Goal: Information Seeking & Learning: Learn about a topic

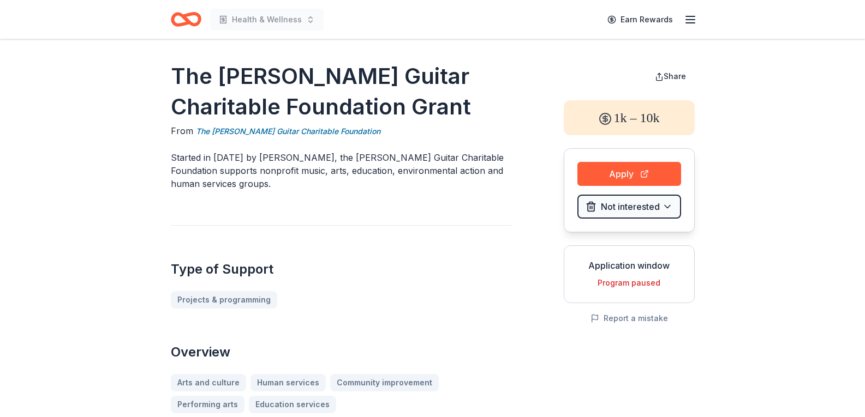
click at [686, 22] on icon "button" at bounding box center [690, 19] width 13 height 13
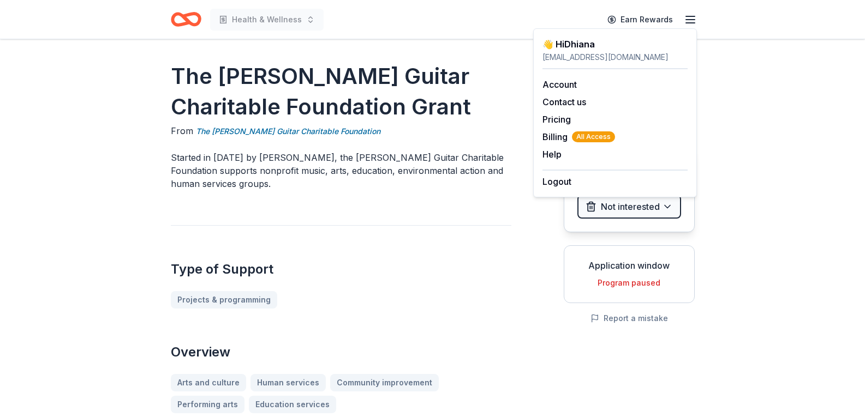
click at [470, 86] on h1 "The [PERSON_NAME] Guitar Charitable Foundation Grant" at bounding box center [341, 91] width 340 height 61
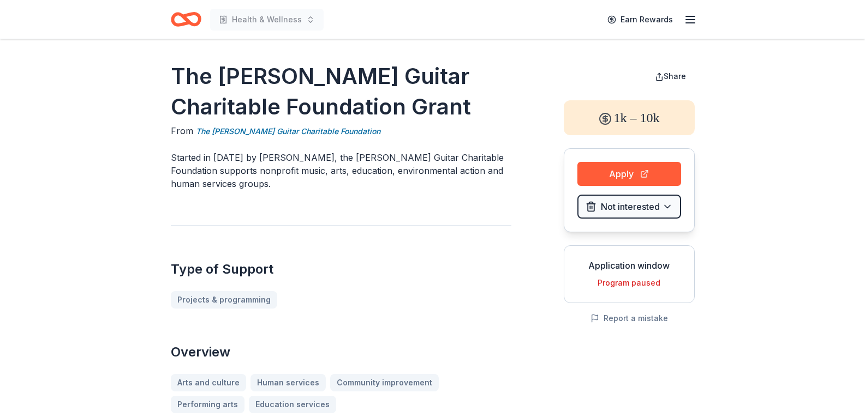
click at [194, 21] on icon "Home" at bounding box center [186, 20] width 31 height 26
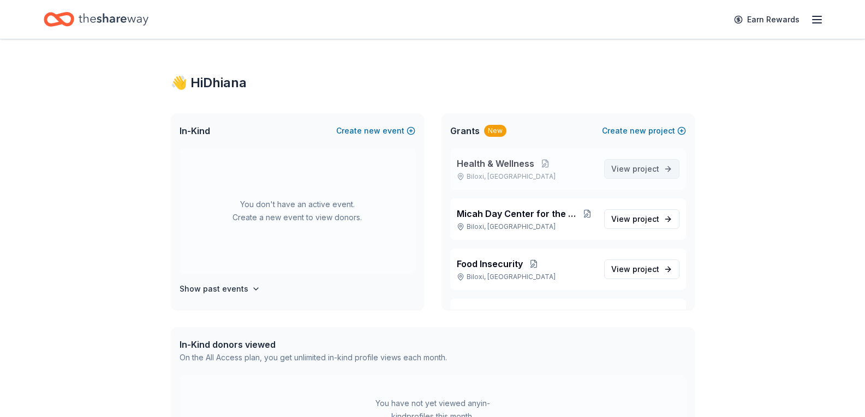
click at [651, 172] on link "View project" at bounding box center [641, 169] width 75 height 20
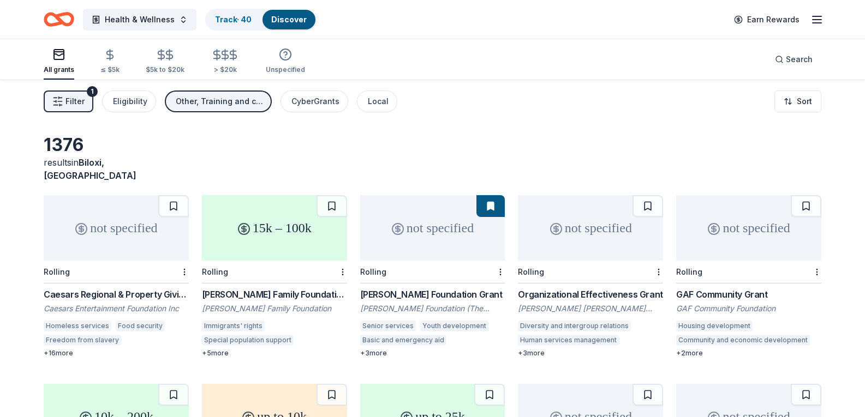
click at [78, 105] on span "Filter" at bounding box center [74, 101] width 19 height 13
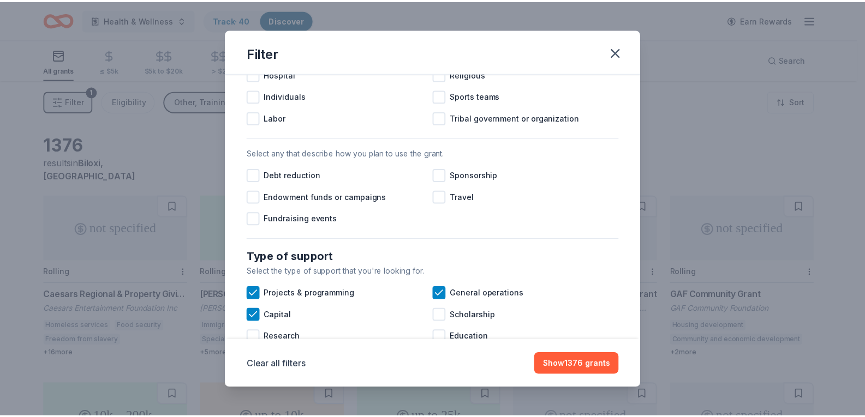
scroll to position [273, 0]
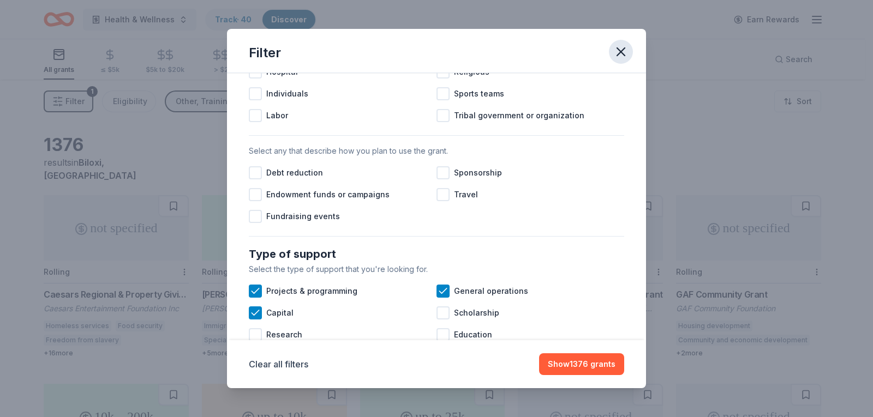
click at [621, 52] on icon "button" at bounding box center [621, 52] width 8 height 8
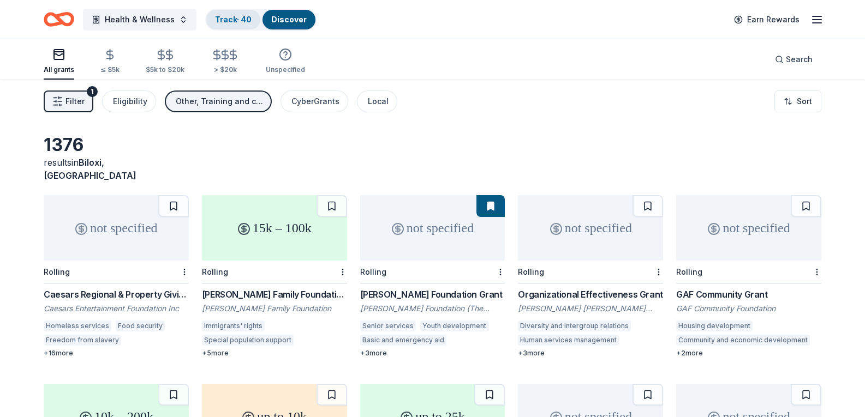
click at [228, 25] on div "Track · 40" at bounding box center [233, 20] width 54 height 20
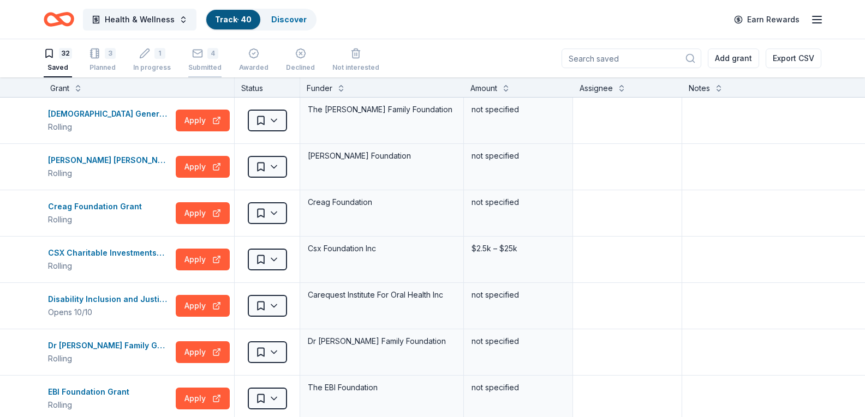
click at [199, 61] on div "4 Submitted" at bounding box center [204, 60] width 33 height 24
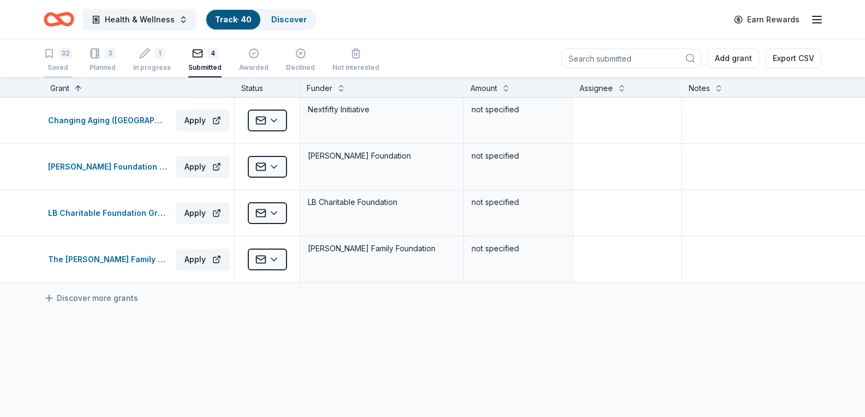
click at [60, 58] on div "32" at bounding box center [65, 53] width 13 height 11
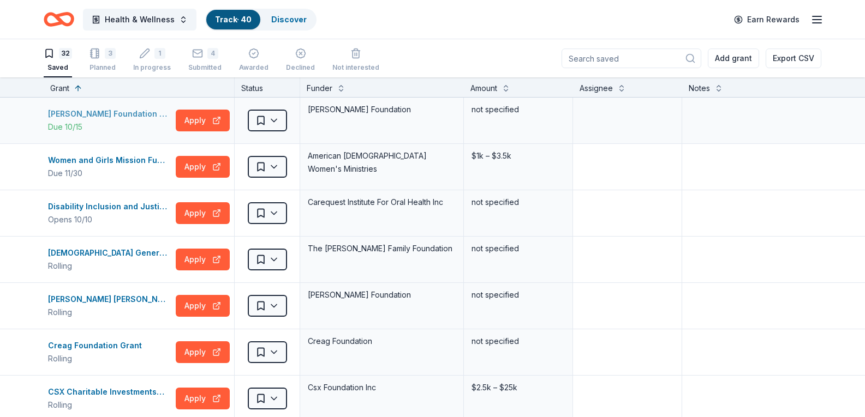
click at [91, 114] on div "Richard S. Reynolds Foundation Grant" at bounding box center [109, 113] width 123 height 13
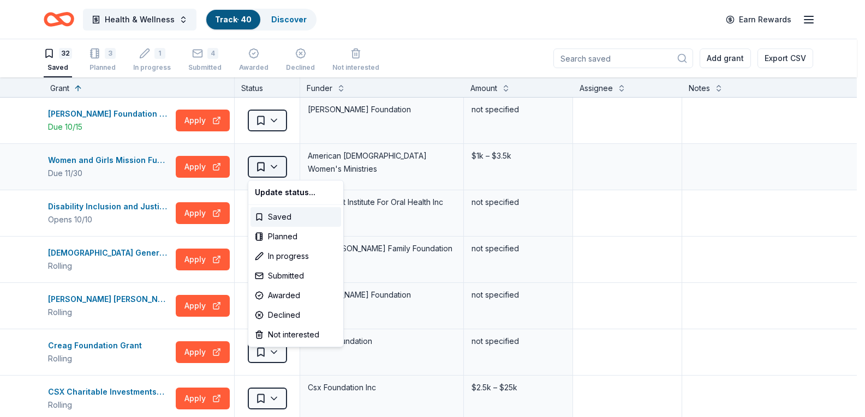
click at [277, 165] on html "Health & Wellness Track · 40 Discover Earn Rewards 32 Saved 3 Planned 1 In prog…" at bounding box center [432, 208] width 865 height 417
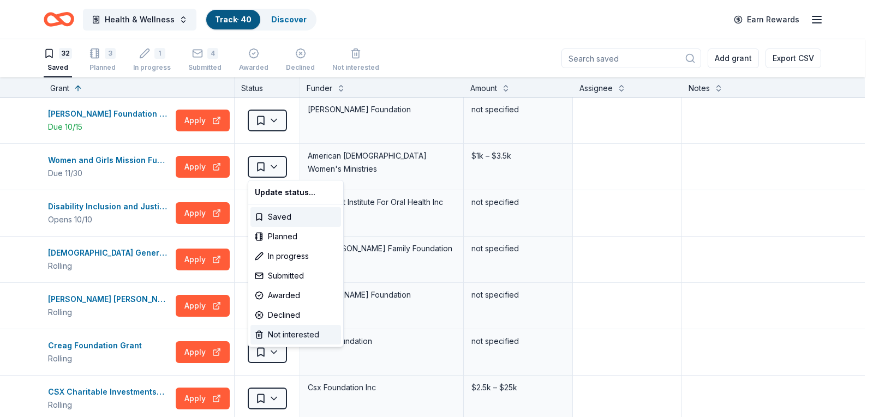
click at [278, 331] on div "Not interested" at bounding box center [295, 335] width 91 height 20
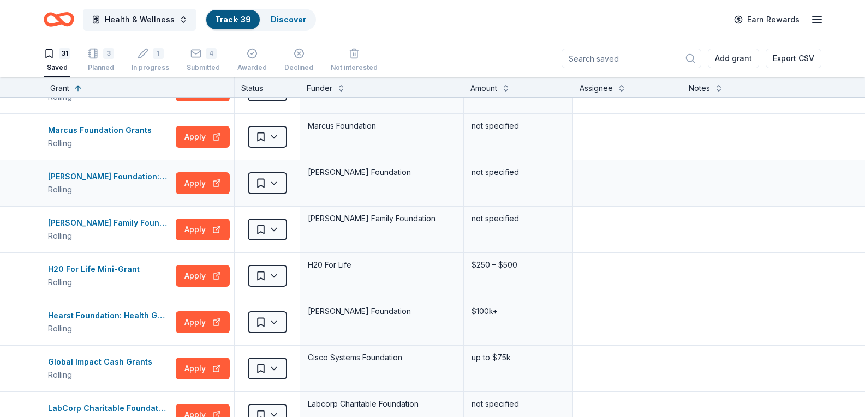
scroll to position [382, 0]
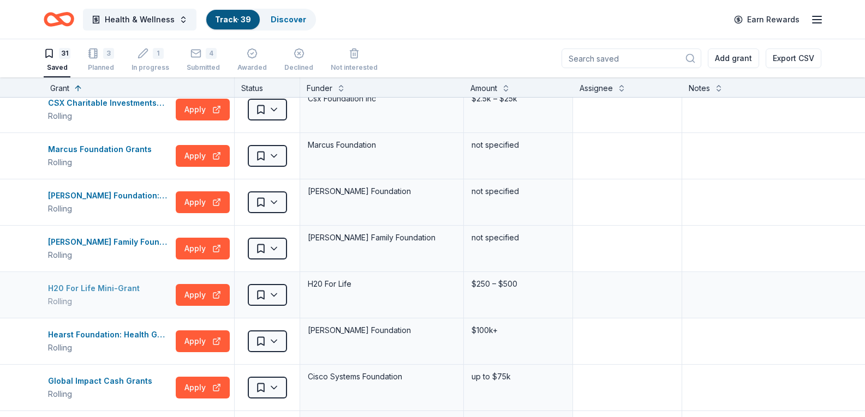
click at [92, 285] on div "H20 For Life Mini-Grant" at bounding box center [96, 288] width 96 height 13
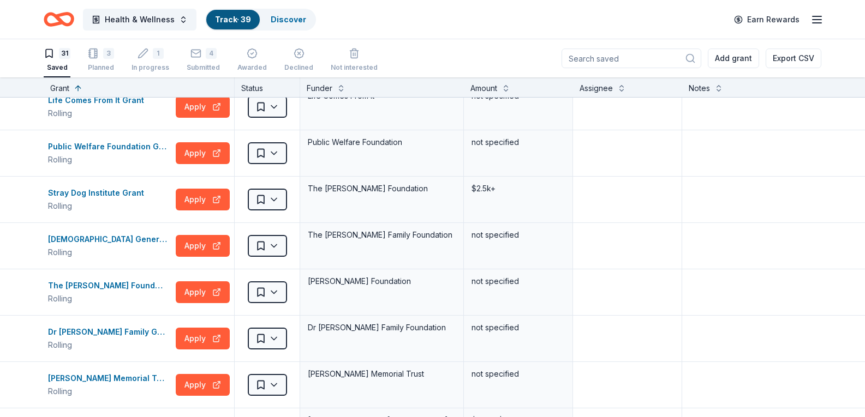
scroll to position [764, 0]
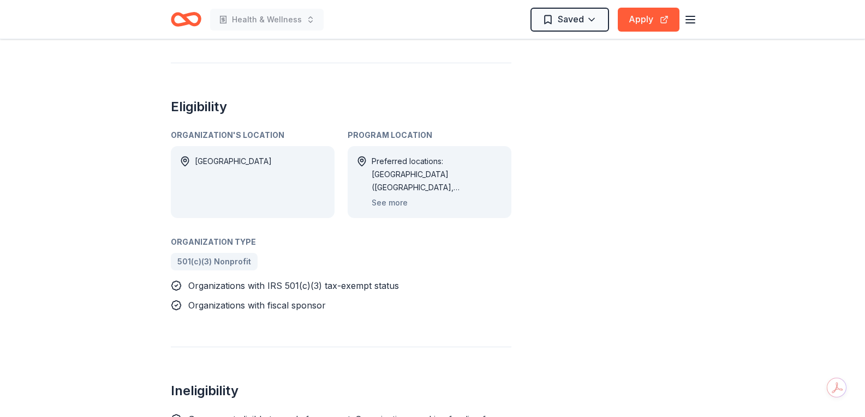
scroll to position [491, 0]
click at [396, 196] on button "See more" at bounding box center [389, 202] width 36 height 13
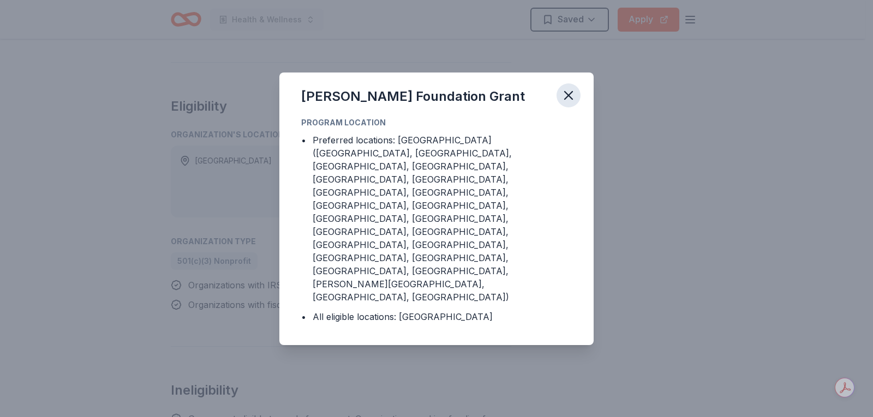
click at [566, 99] on icon "button" at bounding box center [569, 96] width 8 height 8
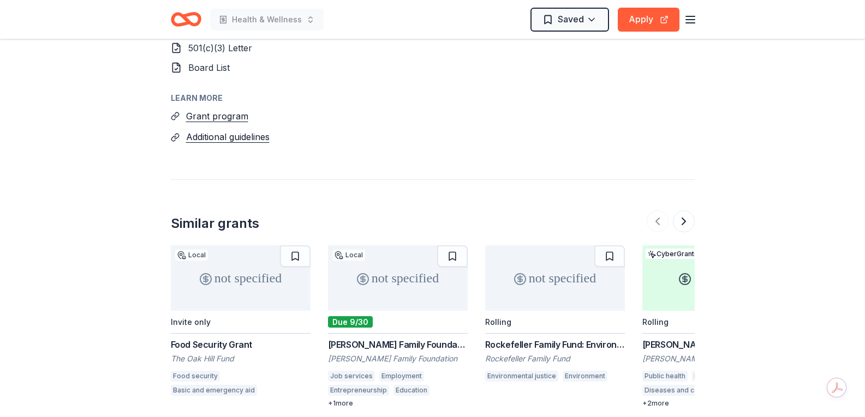
scroll to position [1132, 0]
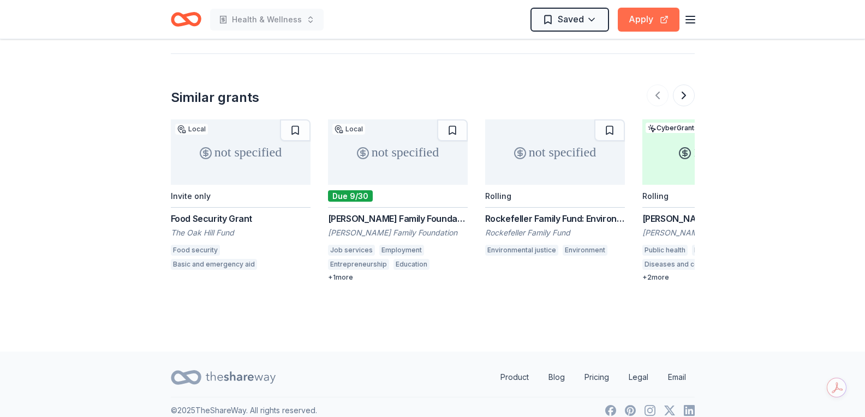
click at [637, 23] on button "Apply" at bounding box center [649, 20] width 62 height 24
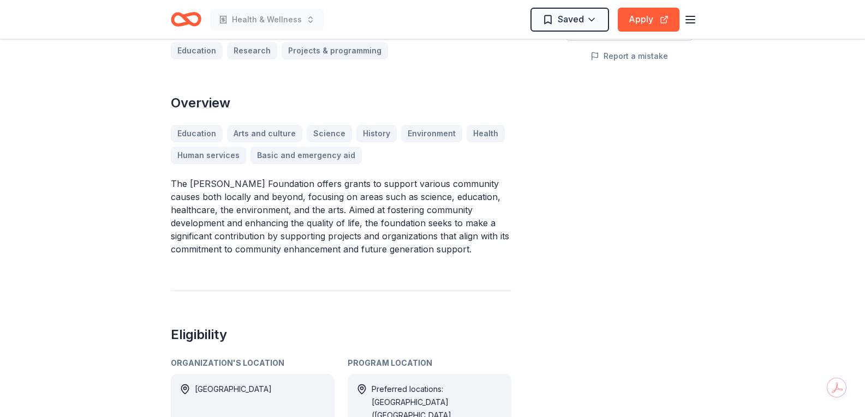
scroll to position [0, 0]
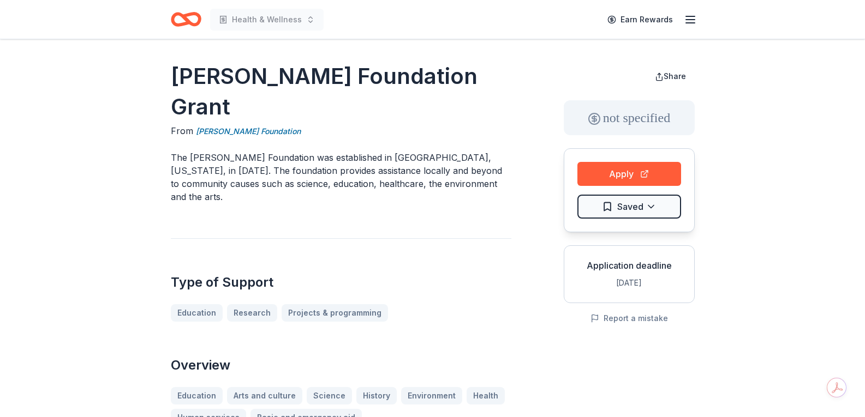
click at [185, 19] on icon "Home" at bounding box center [190, 19] width 17 height 11
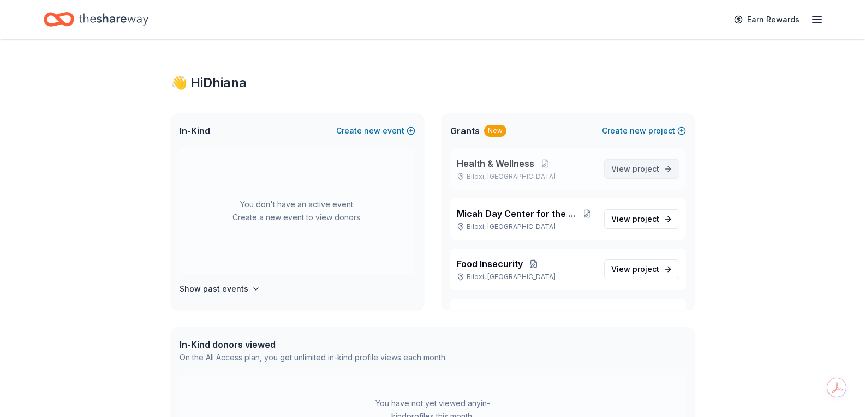
click at [632, 171] on span "project" at bounding box center [645, 168] width 27 height 9
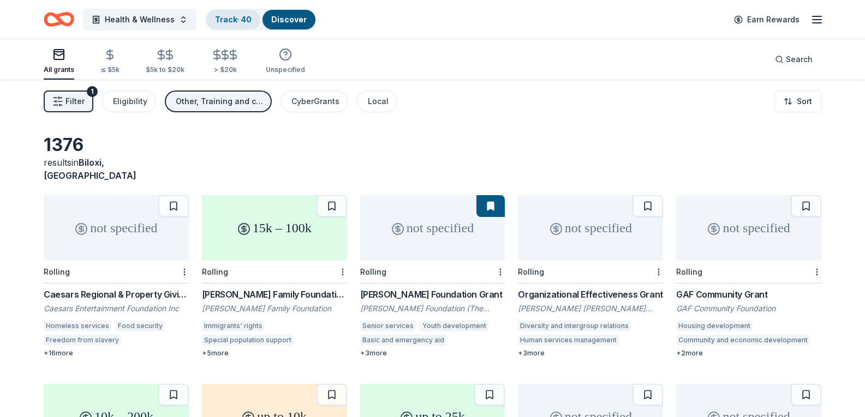
click at [230, 19] on link "Track · 40" at bounding box center [233, 19] width 37 height 9
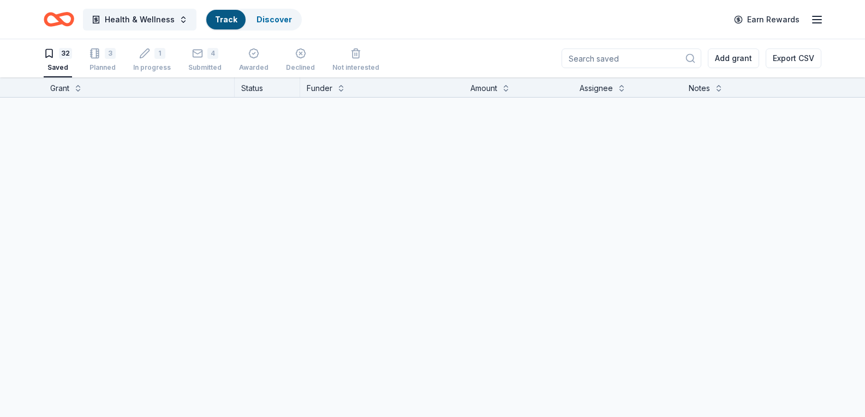
scroll to position [1, 0]
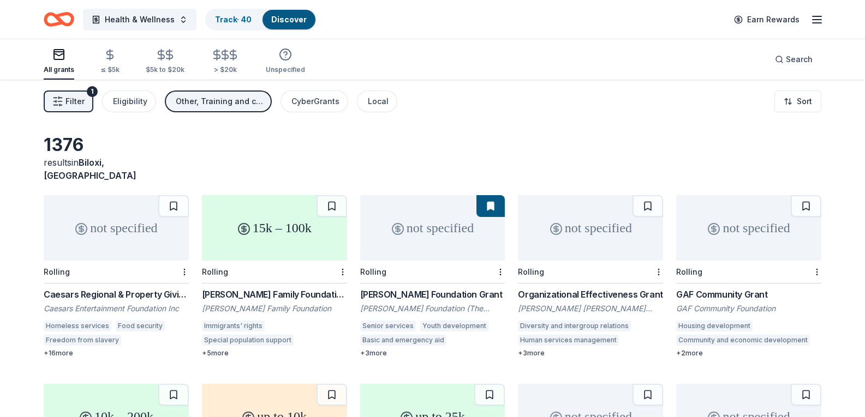
click at [97, 288] on div "Caesars Regional & Property Giving" at bounding box center [116, 294] width 145 height 13
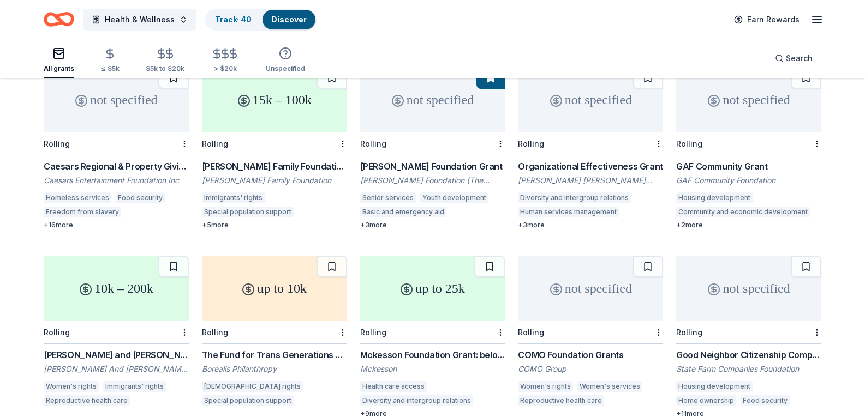
scroll to position [109, 0]
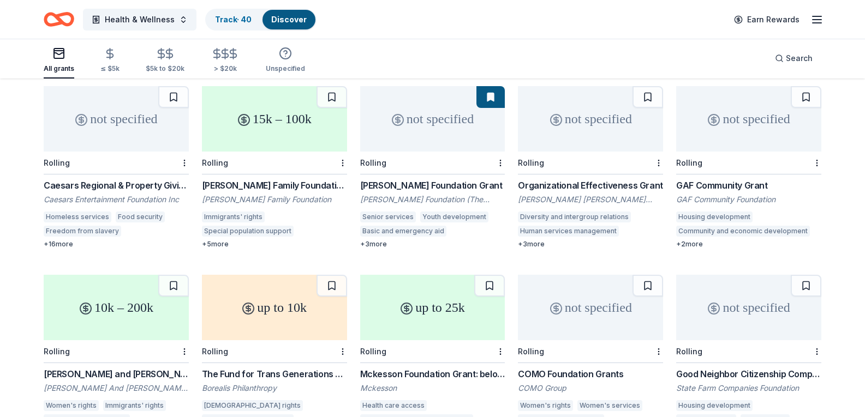
click at [301, 179] on div "Frankel Family Foundation Grants" at bounding box center [274, 185] width 145 height 13
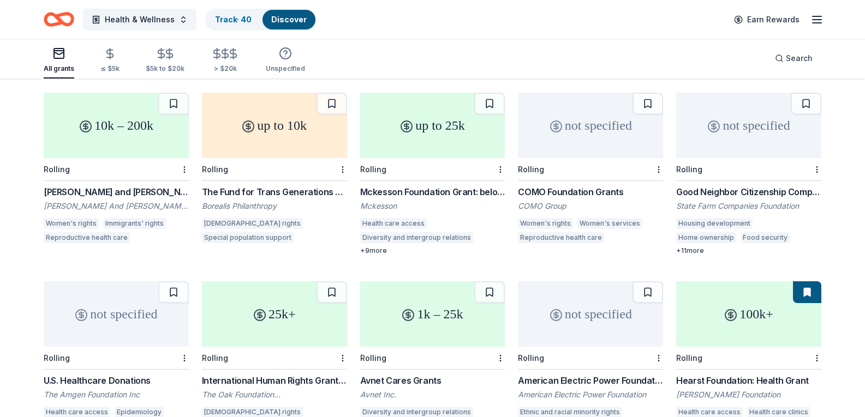
scroll to position [327, 0]
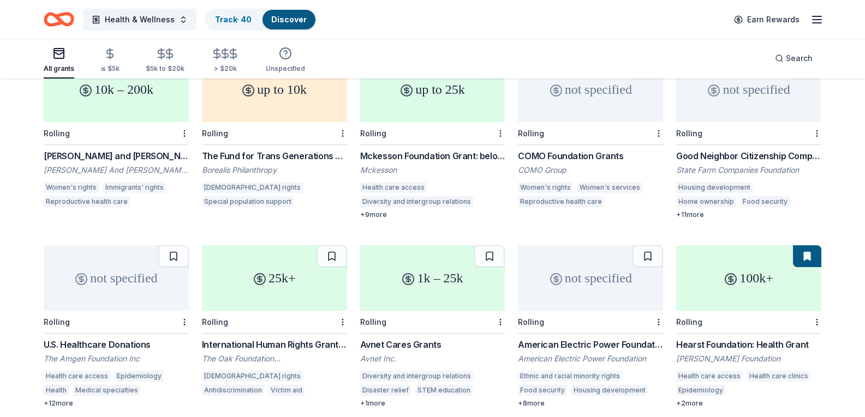
click at [288, 149] on div "The Fund for Trans Generations Rapid Response Fund" at bounding box center [274, 155] width 145 height 13
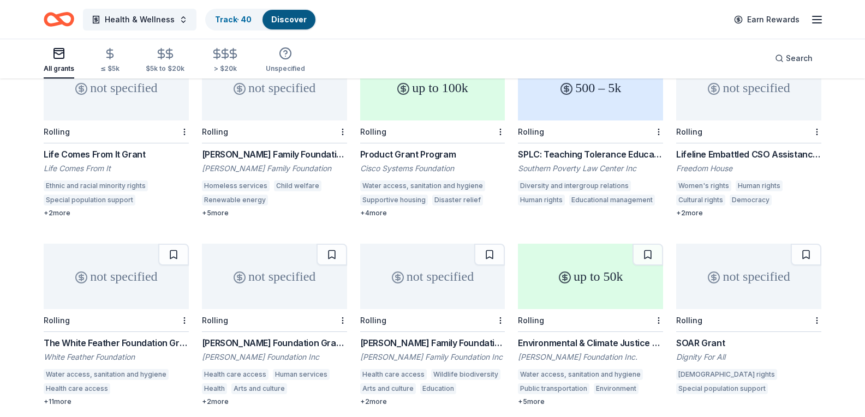
scroll to position [1713, 0]
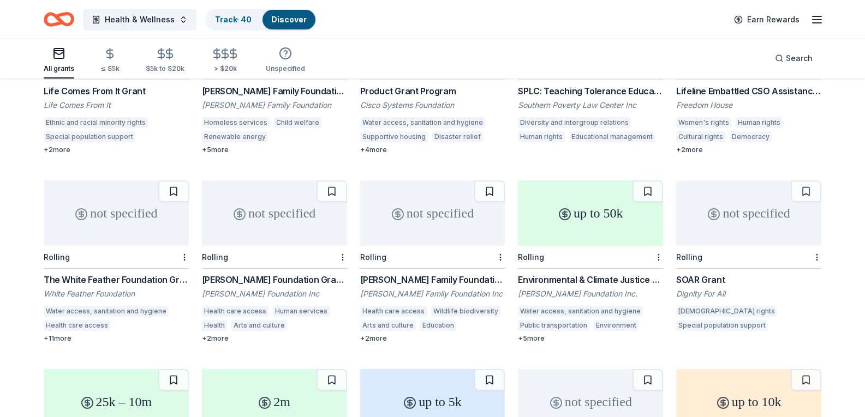
click at [95, 273] on div "The White Feather Foundation Grant" at bounding box center [116, 279] width 145 height 13
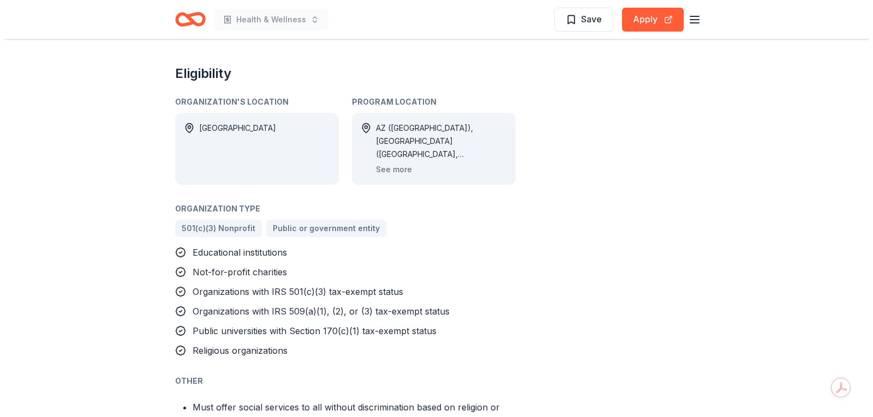
scroll to position [764, 0]
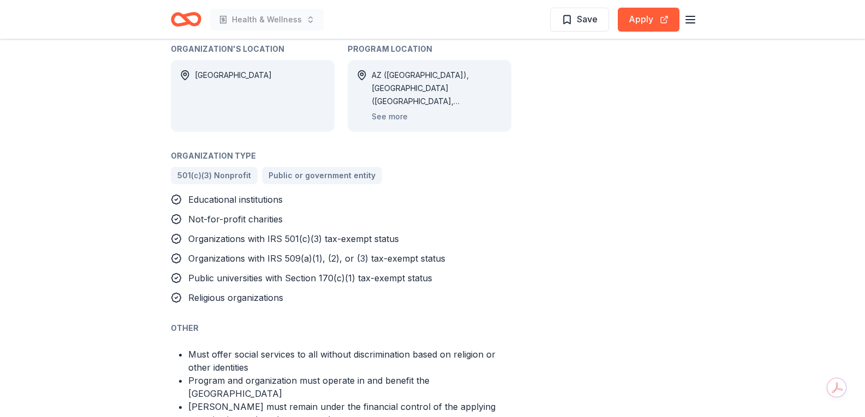
click at [406, 93] on div "AZ (Maricopa County), CA (Amador County, San Diego County), CO (Gilpin County),…" at bounding box center [436, 96] width 131 height 55
click at [401, 110] on button "See more" at bounding box center [389, 116] width 36 height 13
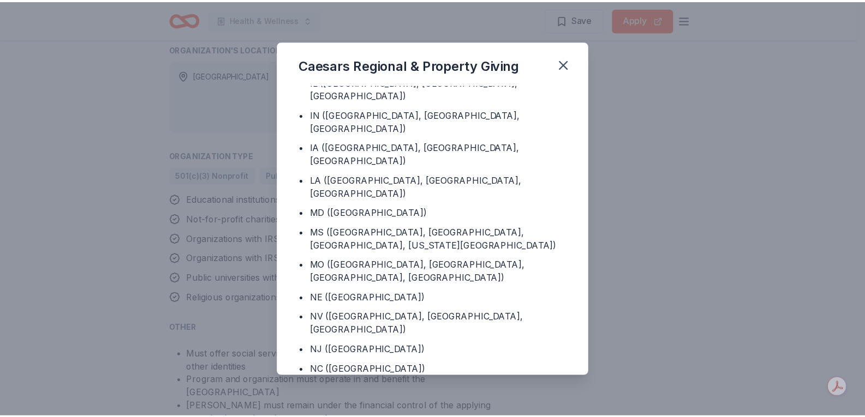
scroll to position [113, 0]
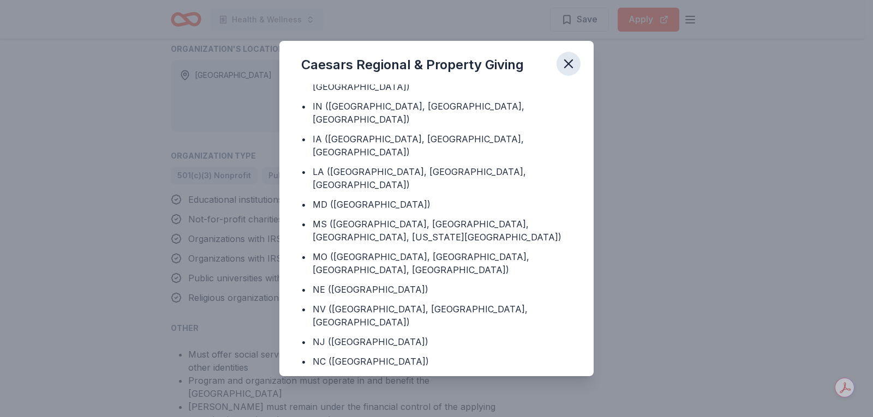
click at [561, 67] on icon "button" at bounding box center [568, 63] width 15 height 15
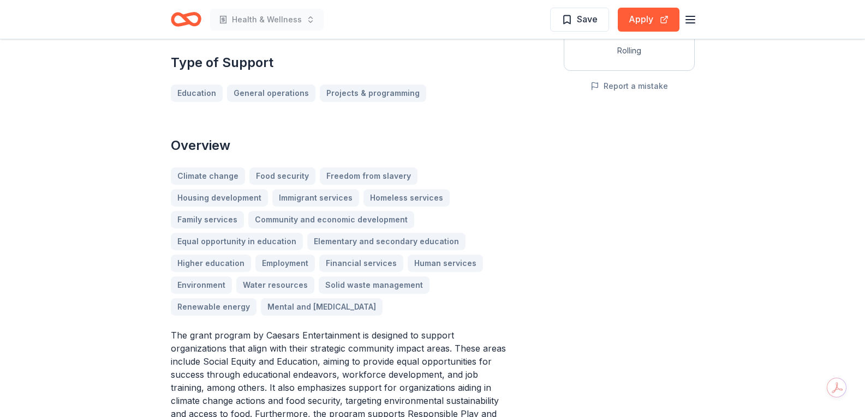
scroll to position [0, 0]
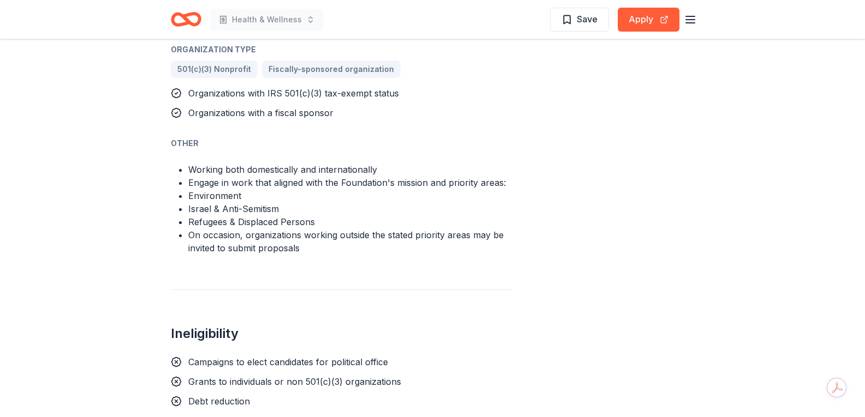
scroll to position [764, 0]
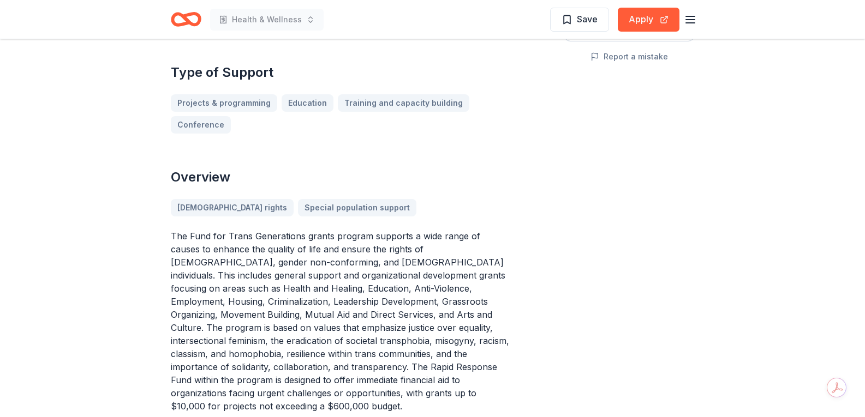
scroll to position [436, 0]
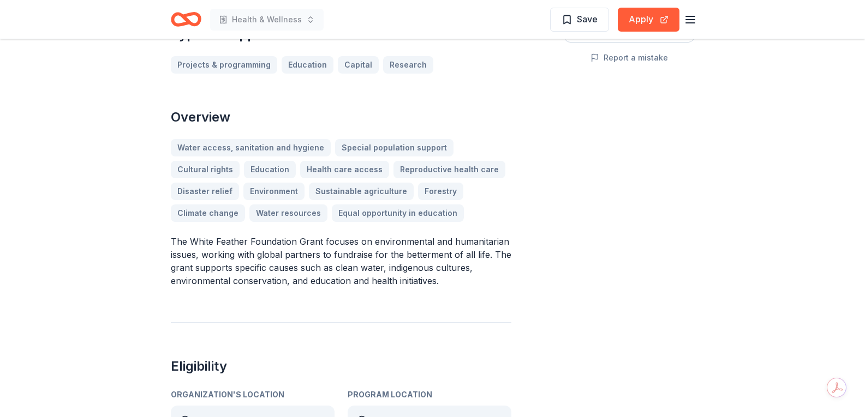
scroll to position [273, 0]
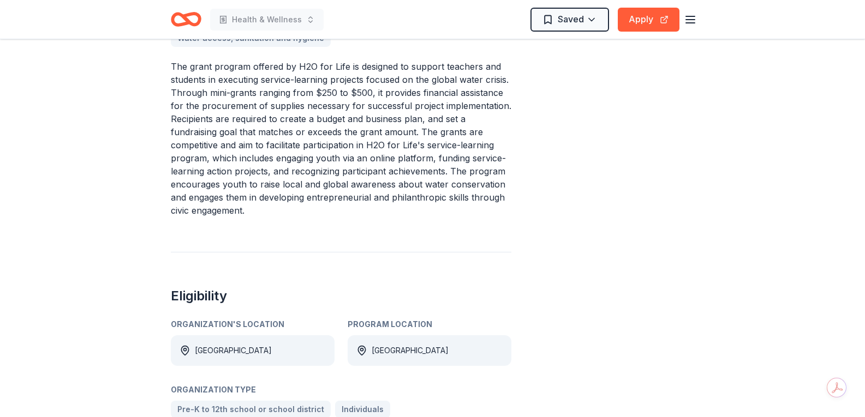
scroll to position [382, 0]
